Goal: Transaction & Acquisition: Purchase product/service

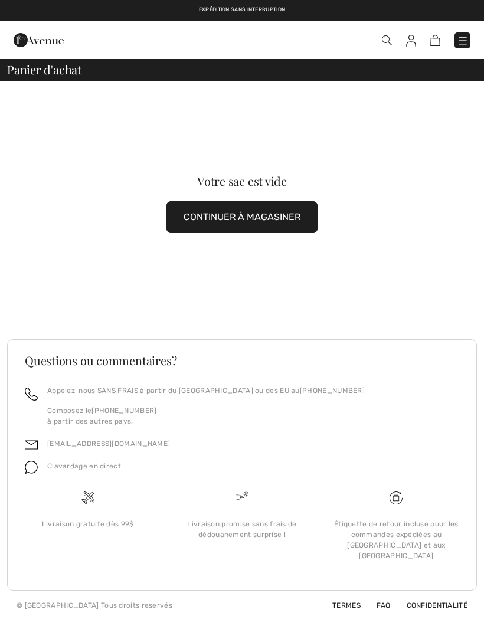
checkbox input "true"
click at [466, 39] on img at bounding box center [463, 41] width 12 height 12
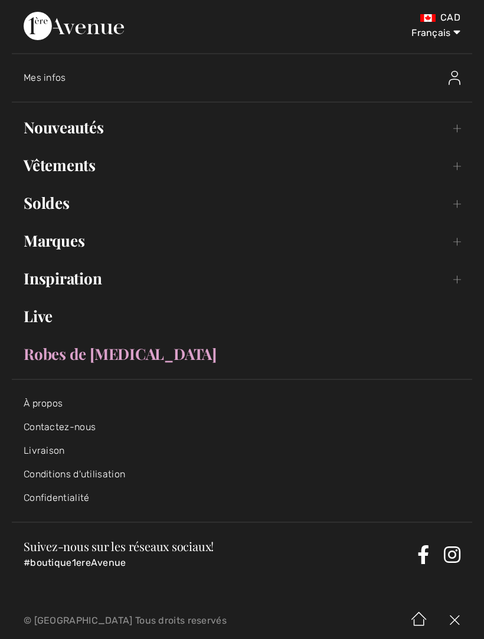
click at [100, 121] on link "Nouveautés Toggle submenu" at bounding box center [242, 127] width 460 height 26
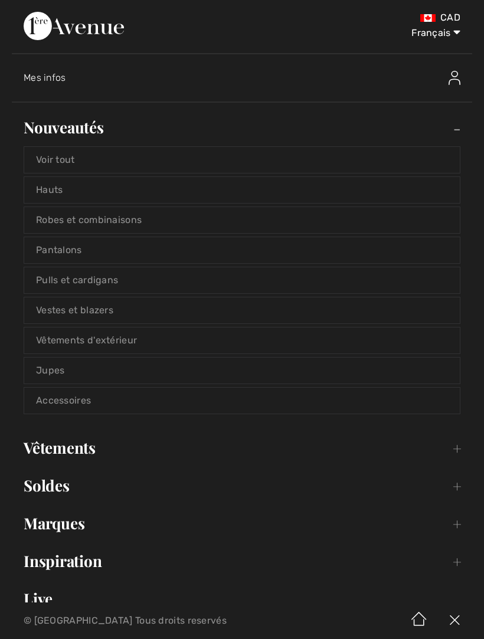
click at [80, 158] on link "Voir tout" at bounding box center [242, 160] width 436 height 26
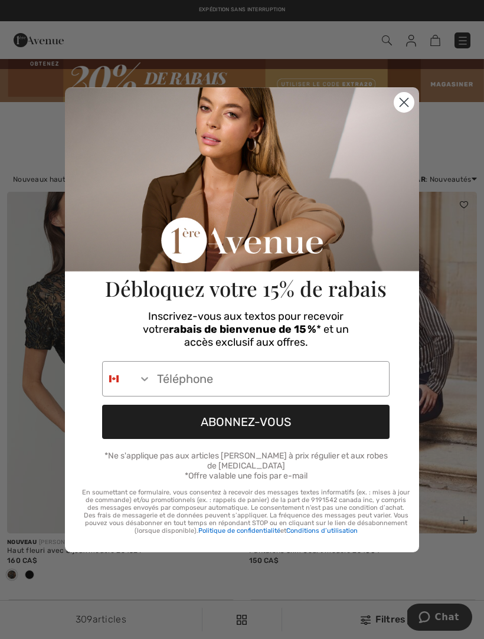
click at [404, 105] on icon "Close dialog" at bounding box center [404, 102] width 8 height 8
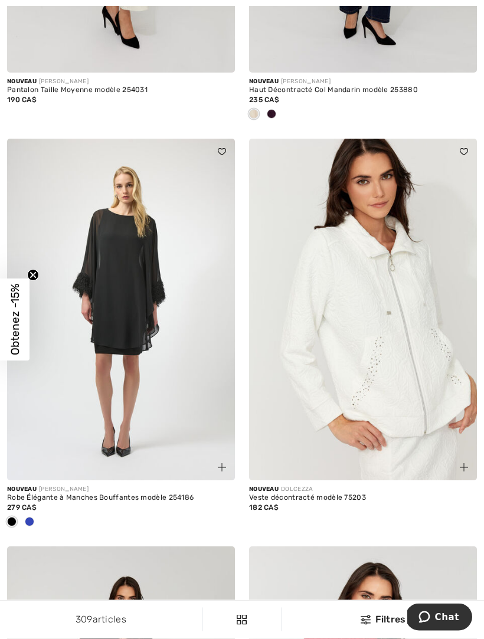
scroll to position [3318, 0]
click at [395, 339] on img at bounding box center [363, 310] width 228 height 342
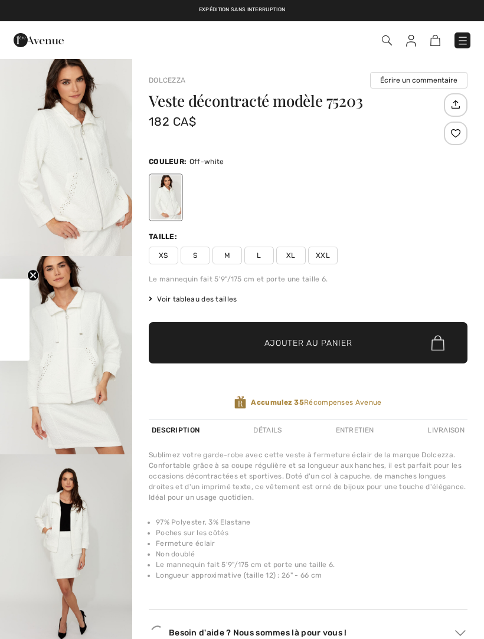
checkbox input "true"
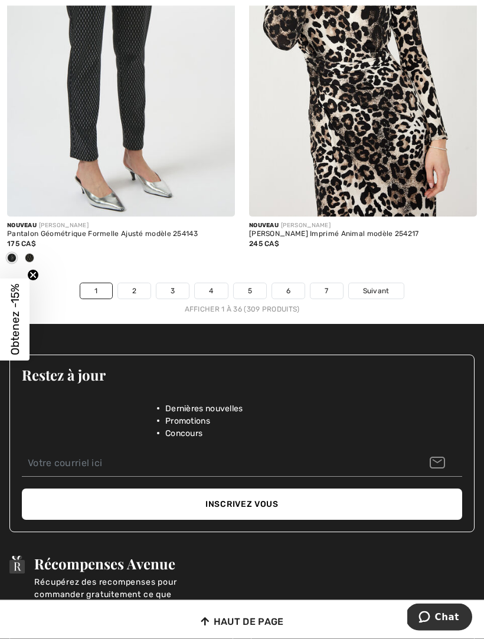
scroll to position [7263, 0]
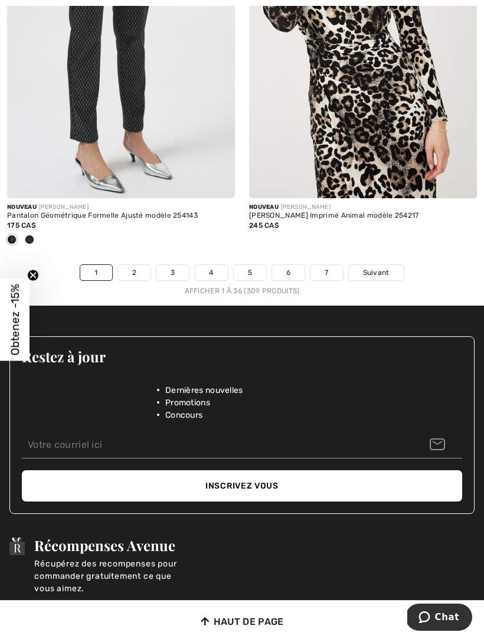
click at [380, 267] on span "Suivant" at bounding box center [376, 272] width 27 height 11
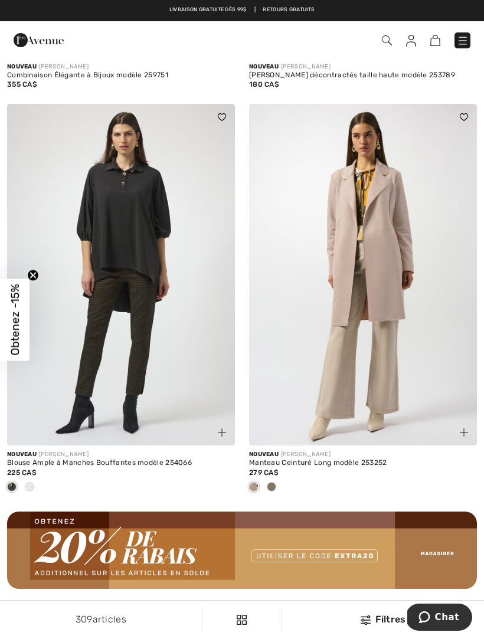
scroll to position [4535, 0]
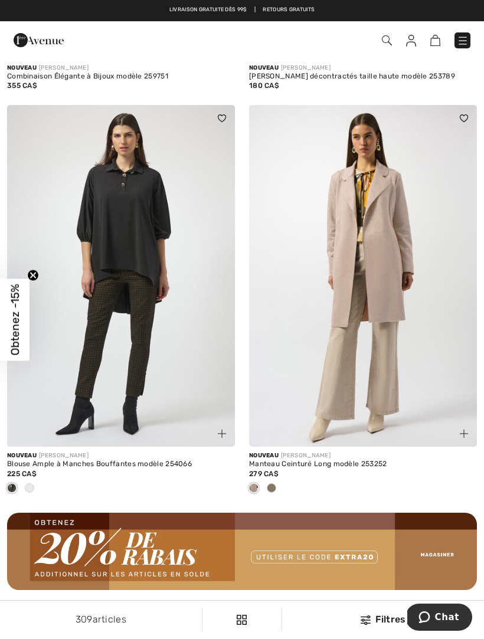
click at [392, 282] on img at bounding box center [363, 276] width 228 height 342
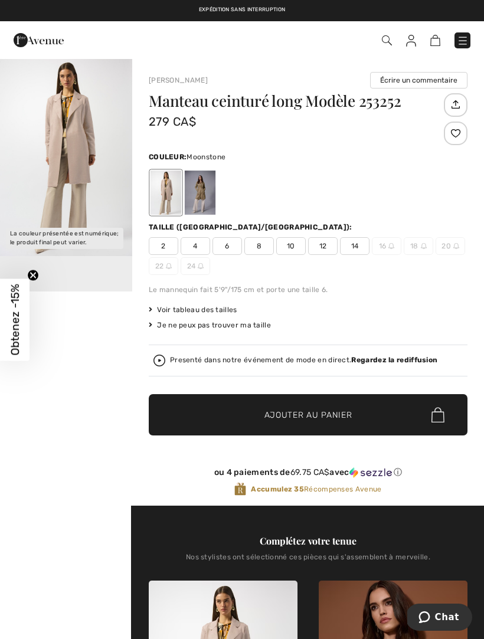
click at [208, 189] on div at bounding box center [200, 193] width 31 height 44
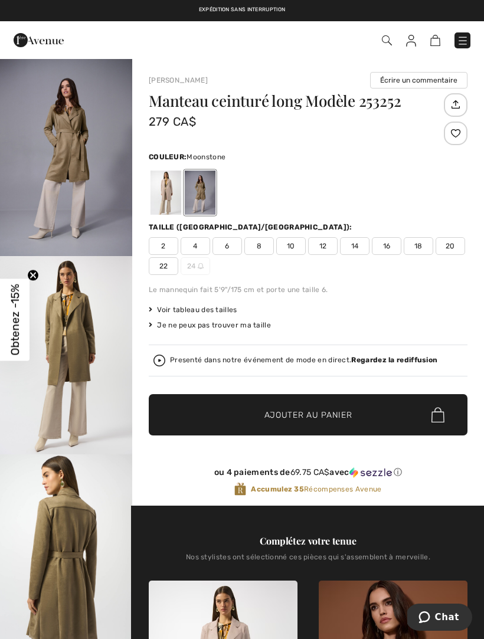
click at [172, 194] on div at bounding box center [165, 193] width 31 height 44
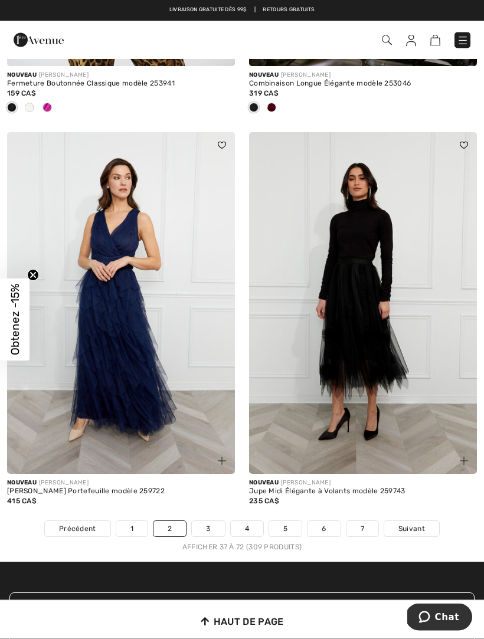
scroll to position [7005, 0]
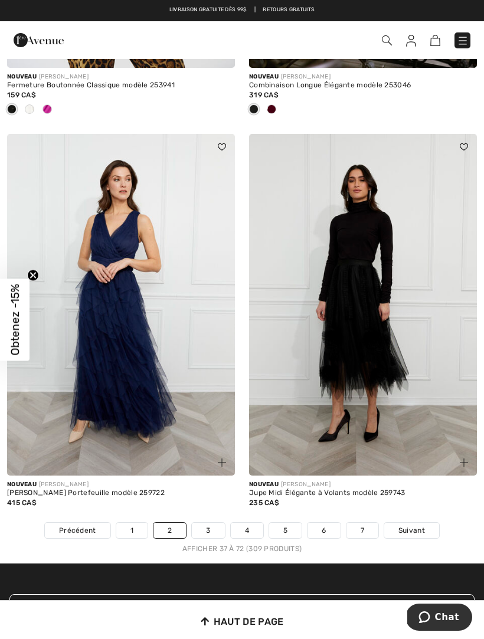
click at [145, 523] on link "1" at bounding box center [131, 530] width 31 height 15
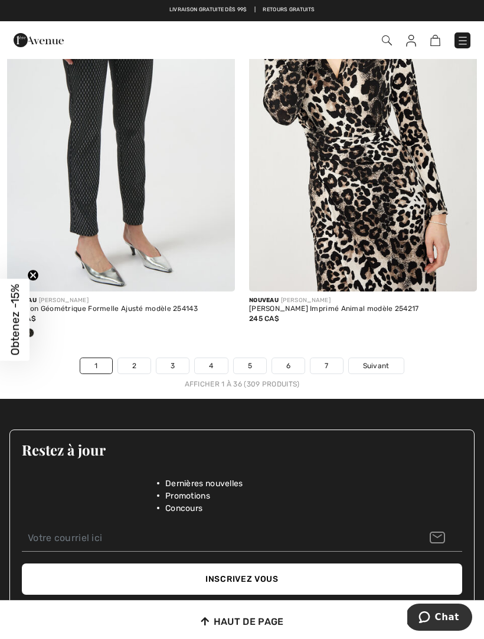
scroll to position [7170, 0]
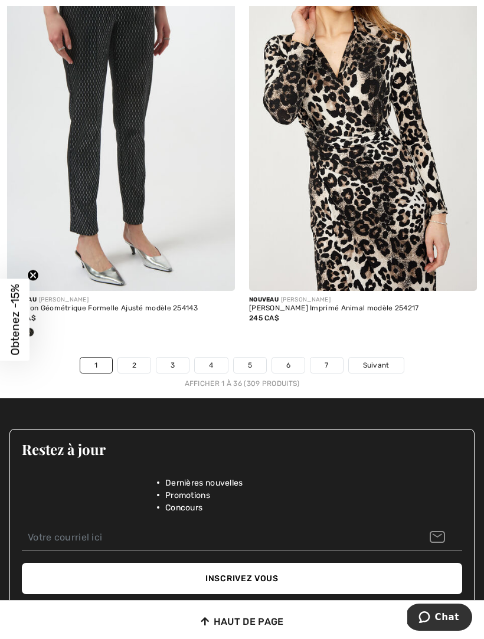
click at [179, 358] on link "3" at bounding box center [172, 365] width 32 height 15
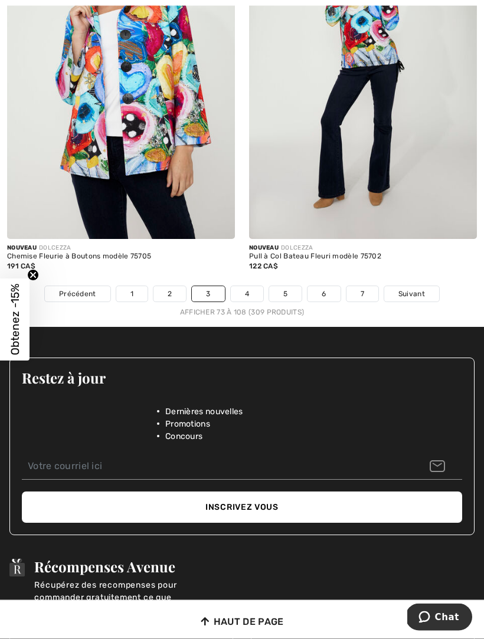
scroll to position [7297, 0]
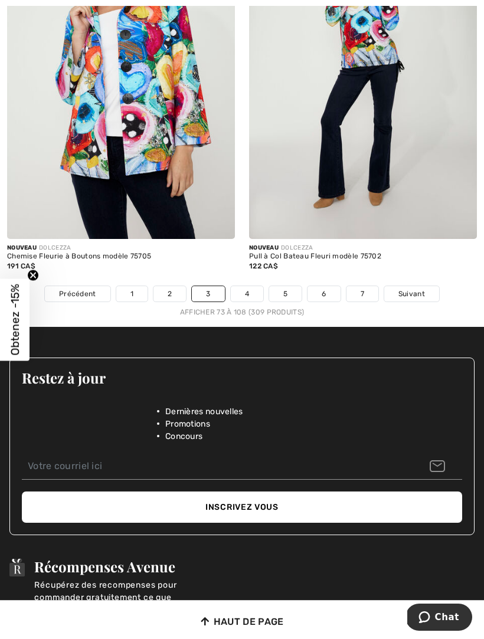
click at [252, 286] on link "4" at bounding box center [247, 293] width 32 height 15
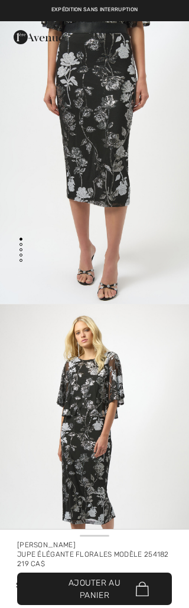
checkbox input "true"
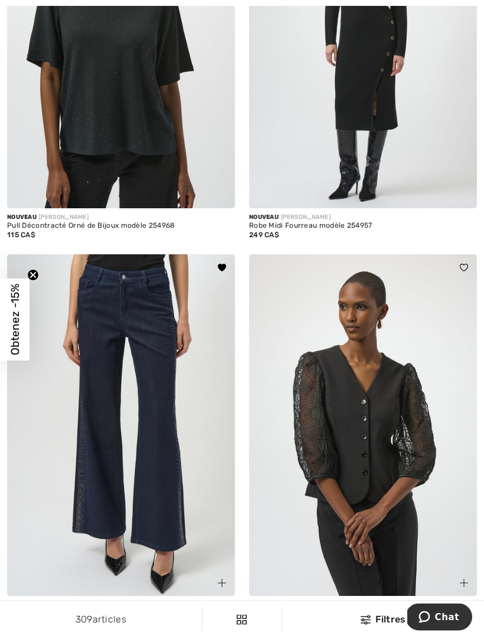
scroll to position [4328, 0]
click at [156, 394] on img at bounding box center [121, 425] width 228 height 342
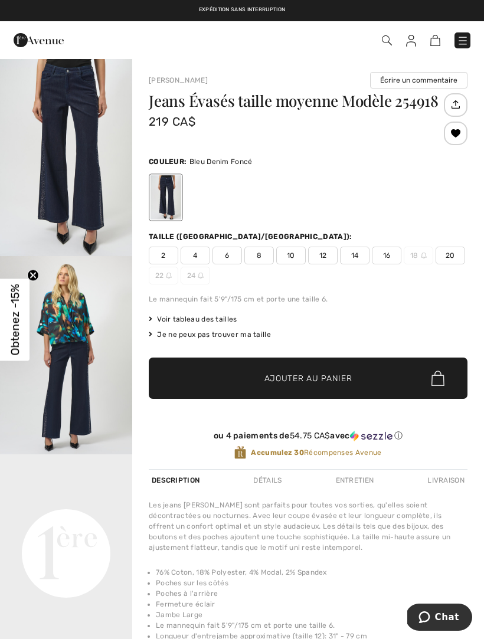
click at [91, 197] on img "1 / 6" at bounding box center [66, 157] width 132 height 198
click at [80, 132] on img "1 / 6" at bounding box center [66, 157] width 132 height 198
click at [298, 254] on span "10" at bounding box center [291, 256] width 30 height 18
click at [307, 377] on span "Ajouter au panier" at bounding box center [308, 378] width 88 height 12
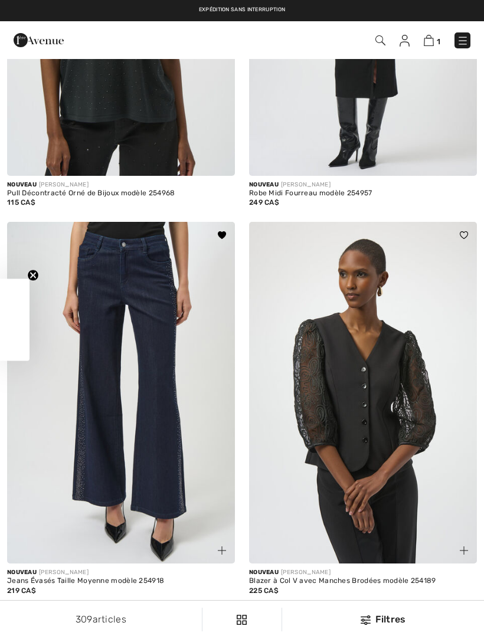
checkbox input "true"
click at [483, 42] on div "1 Commander" at bounding box center [242, 40] width 484 height 38
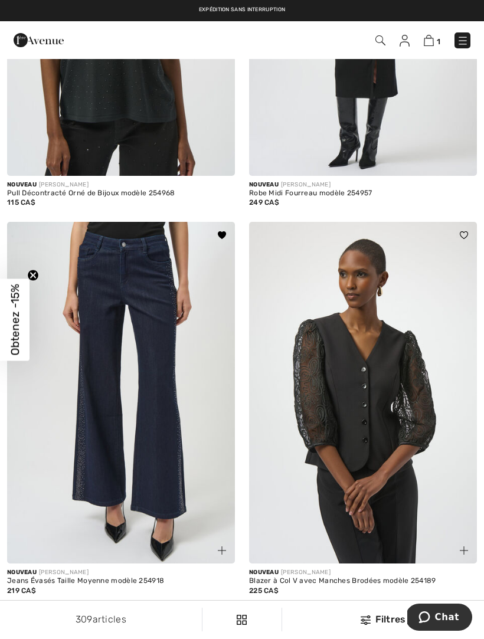
click at [466, 36] on img at bounding box center [463, 41] width 12 height 12
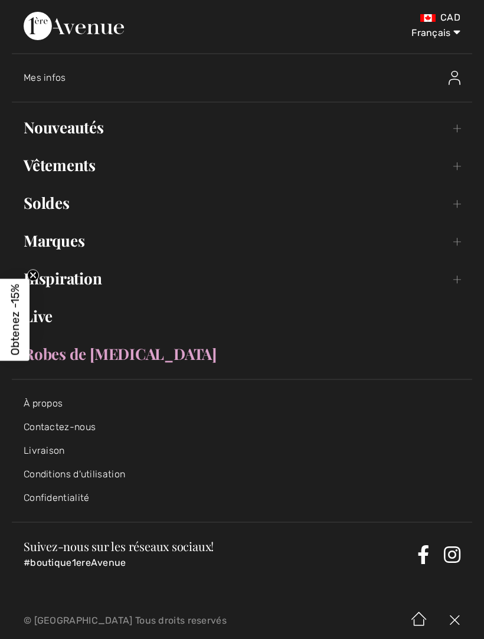
click at [94, 163] on link "Vêtements Toggle submenu" at bounding box center [242, 165] width 460 height 26
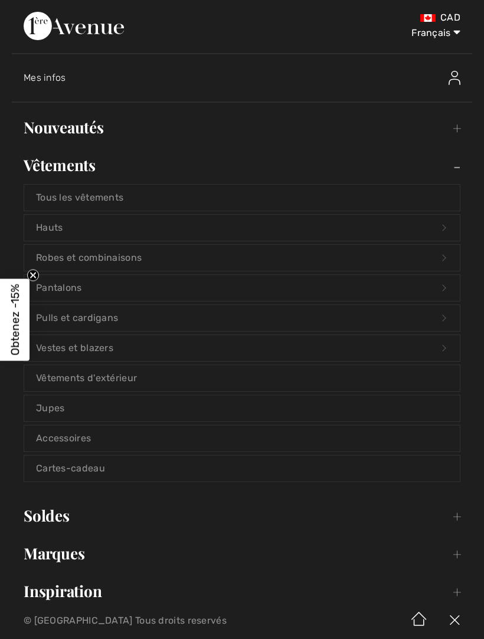
click at [122, 287] on link "Pantalons Open submenu" at bounding box center [242, 288] width 436 height 26
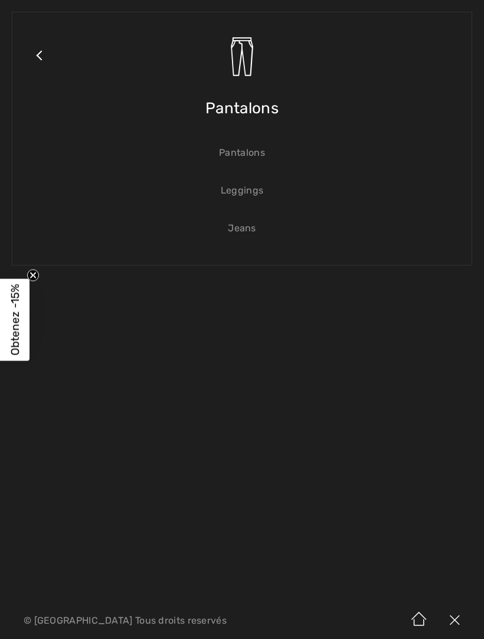
click at [253, 229] on link "Jeans" at bounding box center [242, 228] width 436 height 26
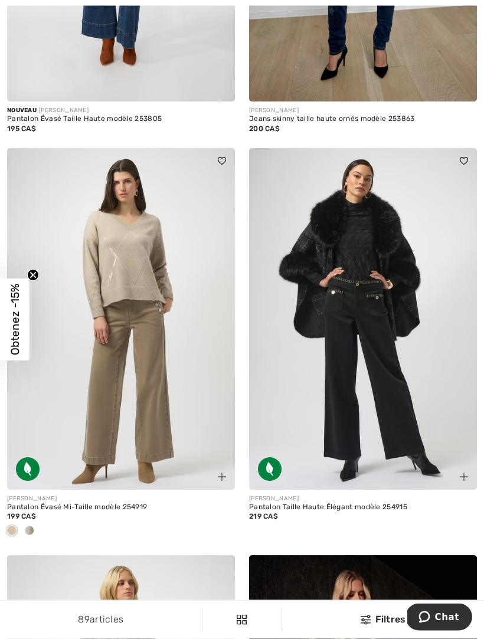
scroll to position [1193, 0]
click at [39, 529] on div at bounding box center [121, 531] width 228 height 19
click at [37, 529] on div at bounding box center [30, 531] width 18 height 19
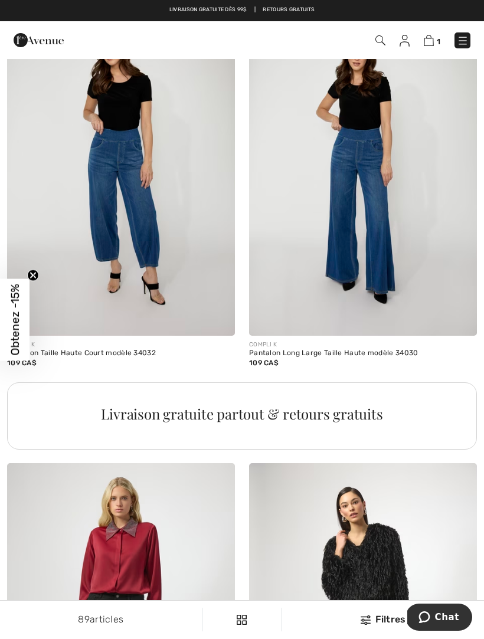
scroll to position [2140, 0]
